Goal: Information Seeking & Learning: Check status

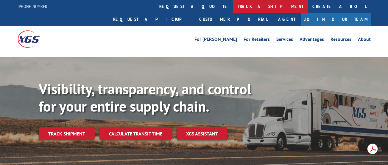
click at [233, 2] on link "track a shipment" at bounding box center [270, 6] width 75 height 13
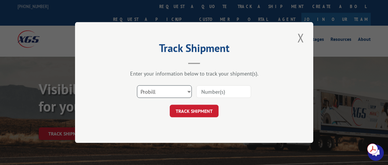
click at [156, 93] on select "Select category... Probill BOL PO" at bounding box center [164, 91] width 55 height 13
select select "bol"
click at [137, 85] on select "Select category... Probill BOL PO" at bounding box center [164, 91] width 55 height 13
click at [207, 94] on input at bounding box center [223, 91] width 55 height 13
paste input "2822875"
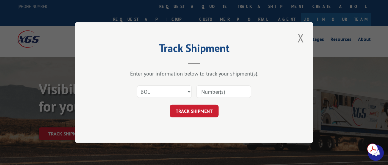
type input "2822875"
click button "TRACK SHIPMENT" at bounding box center [194, 111] width 49 height 13
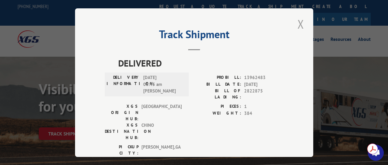
click at [297, 21] on button "Close modal" at bounding box center [301, 24] width 10 height 16
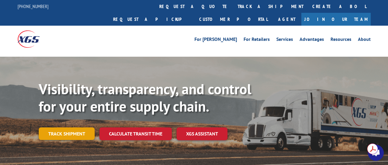
click at [79, 127] on link "Track shipment" at bounding box center [67, 133] width 56 height 13
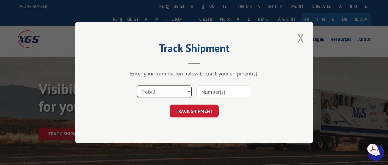
click at [174, 93] on select "Select category... Probill BOL PO" at bounding box center [164, 91] width 55 height 13
select select "bol"
click at [137, 85] on select "Select category... Probill BOL PO" at bounding box center [164, 91] width 55 height 13
click at [232, 93] on input at bounding box center [223, 91] width 55 height 13
paste input "2823990"
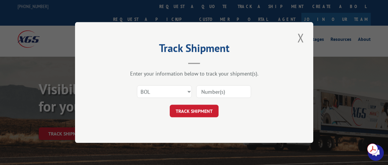
type input "2823990"
click button "TRACK SHIPMENT" at bounding box center [194, 111] width 49 height 13
